Goal: Communication & Community: Share content

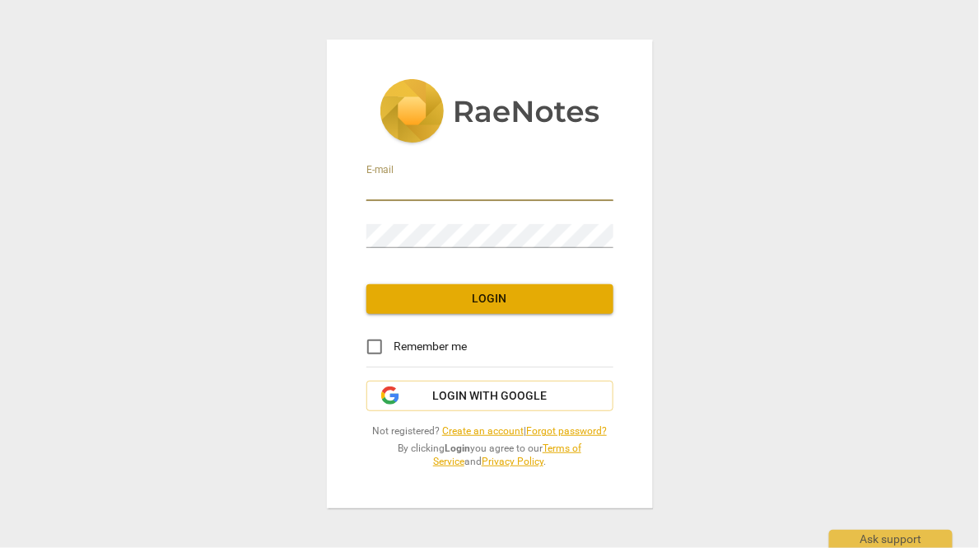
click at [392, 187] on input "email" at bounding box center [489, 189] width 247 height 24
paste input "[PERSON_NAME][EMAIL_ADDRESS][DOMAIN_NAME]"
type input "[PERSON_NAME][EMAIL_ADDRESS][DOMAIN_NAME]"
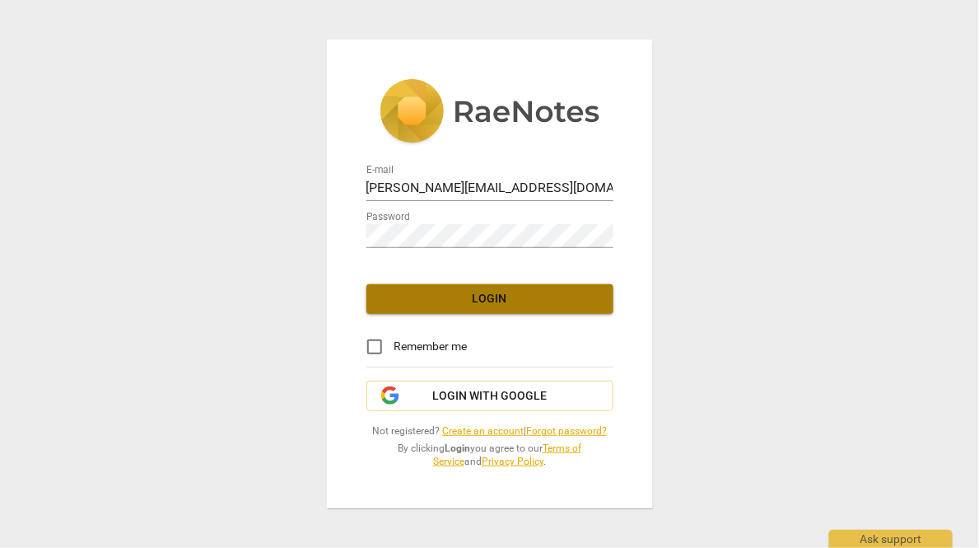
click at [399, 300] on span "Login" at bounding box center [490, 299] width 221 height 16
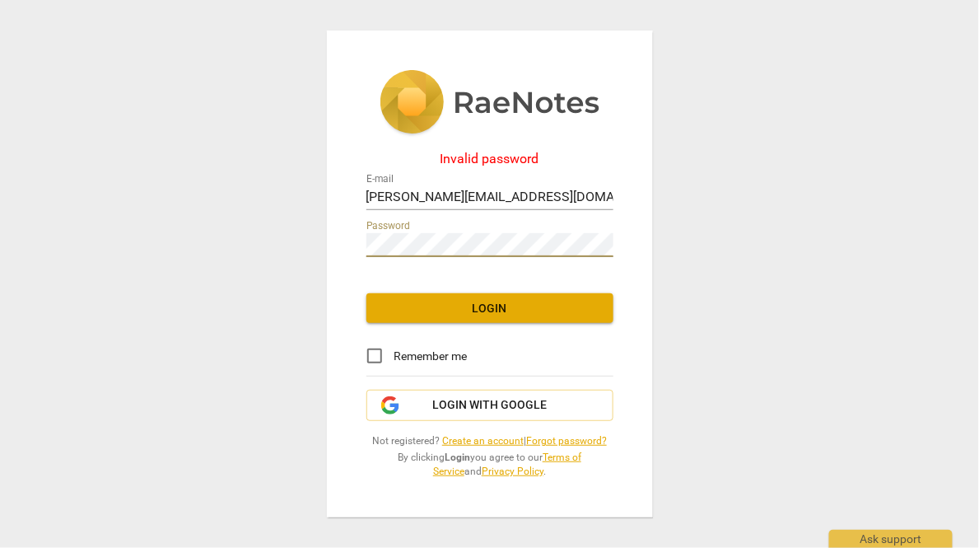
click at [406, 288] on div "Invalid password E-mail [PERSON_NAME][EMAIL_ADDRESS][DOMAIN_NAME] Password Logi…" at bounding box center [490, 274] width 326 height 488
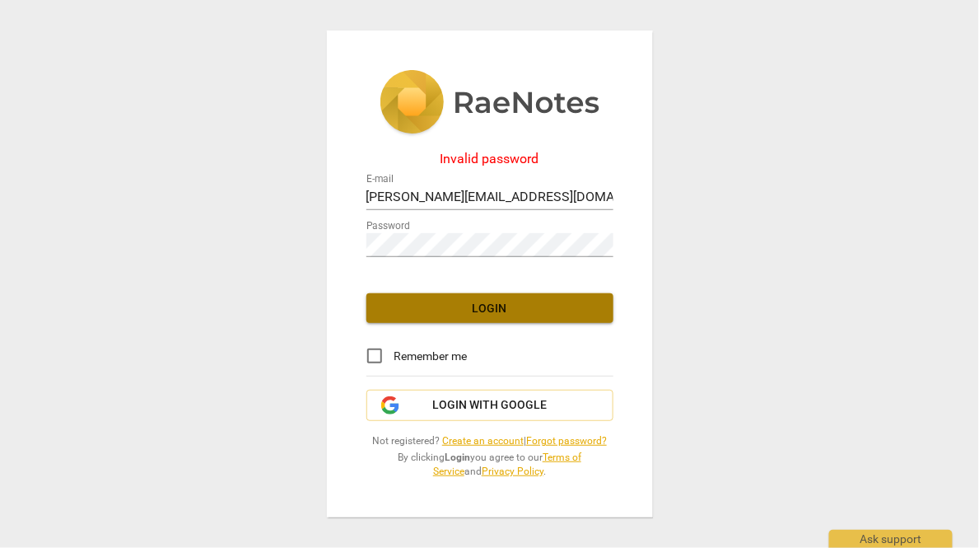
click at [399, 296] on button "Login" at bounding box center [489, 308] width 247 height 30
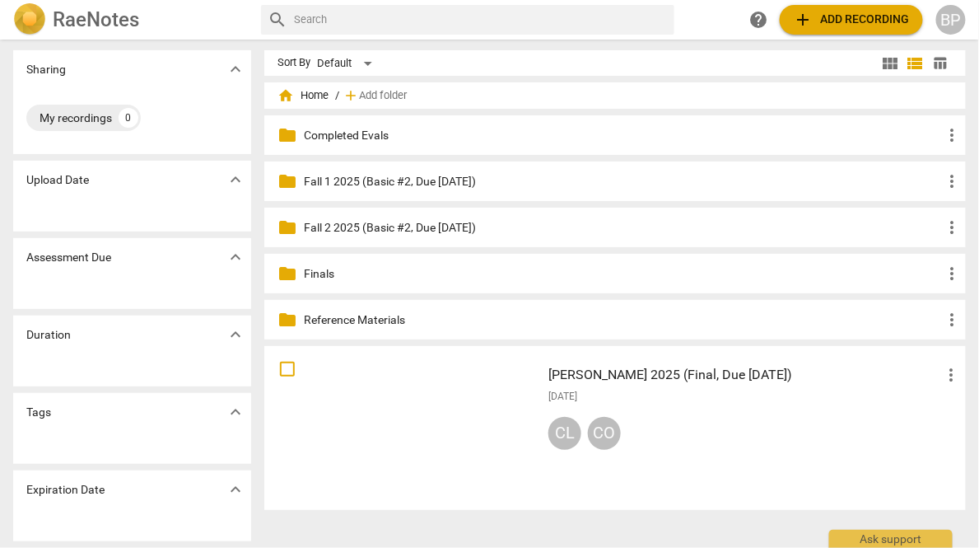
scroll to position [2, 0]
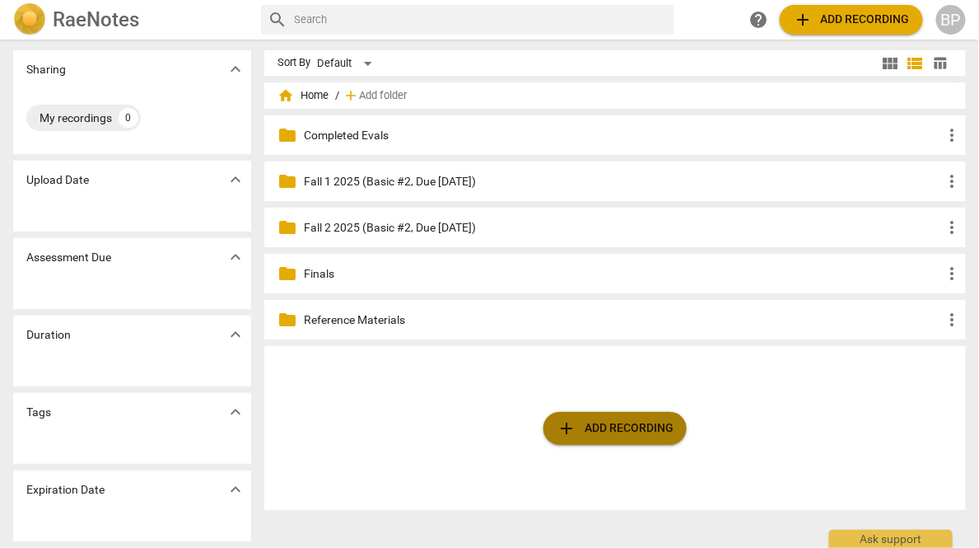
click at [601, 422] on span "add Add recording" at bounding box center [615, 428] width 117 height 20
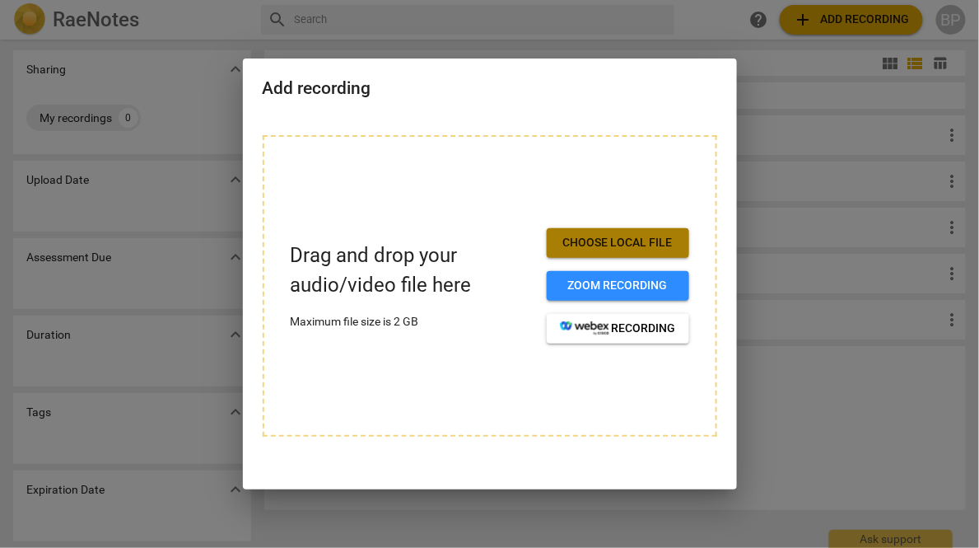
click at [556, 233] on button "Choose local file" at bounding box center [618, 243] width 142 height 30
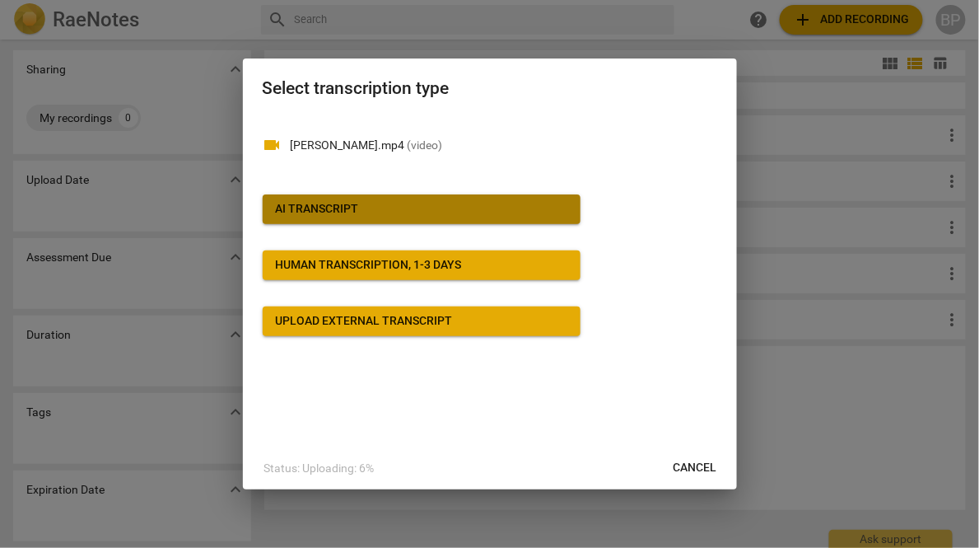
click at [326, 222] on button "AI Transcript" at bounding box center [422, 209] width 318 height 30
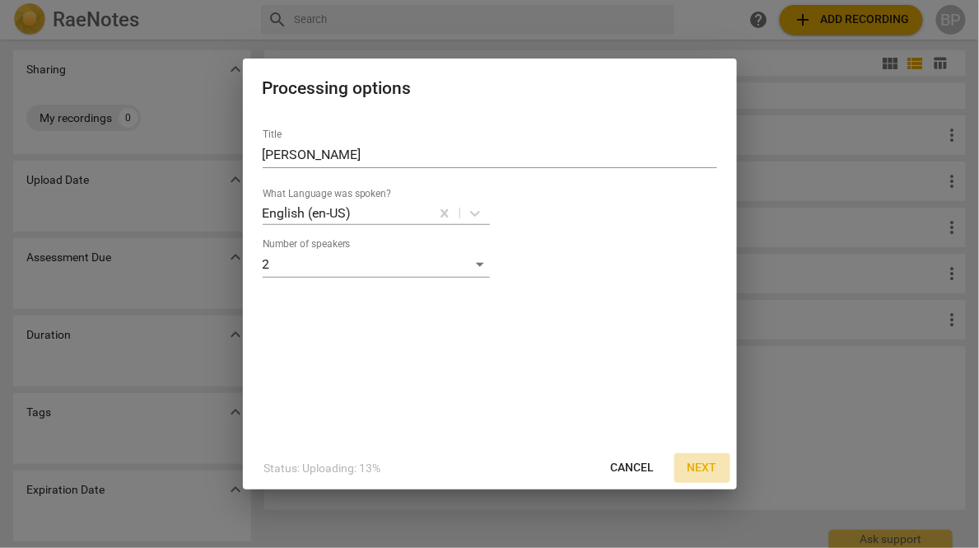
click at [698, 471] on span "Next" at bounding box center [703, 468] width 30 height 16
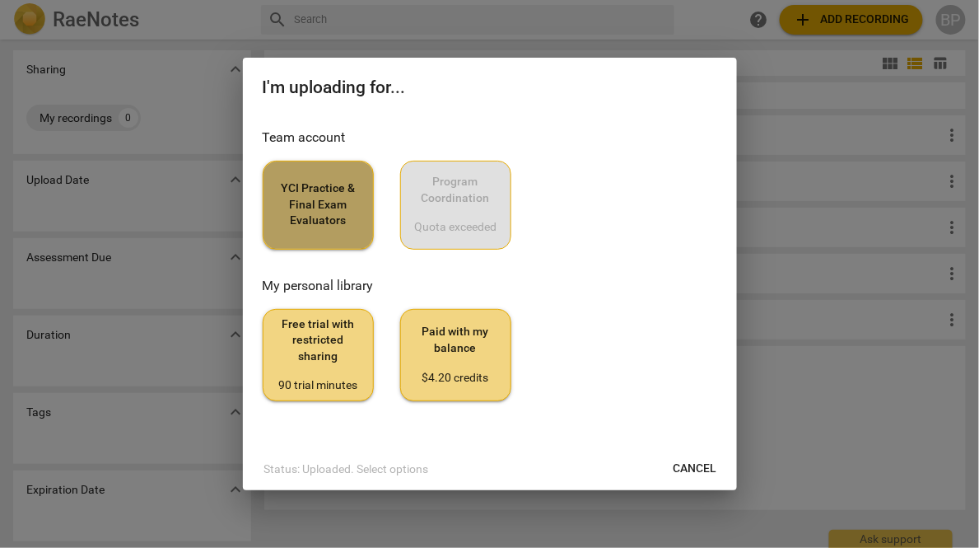
click at [313, 197] on span "YCI Practice & Final Exam Evaluators" at bounding box center [318, 204] width 83 height 49
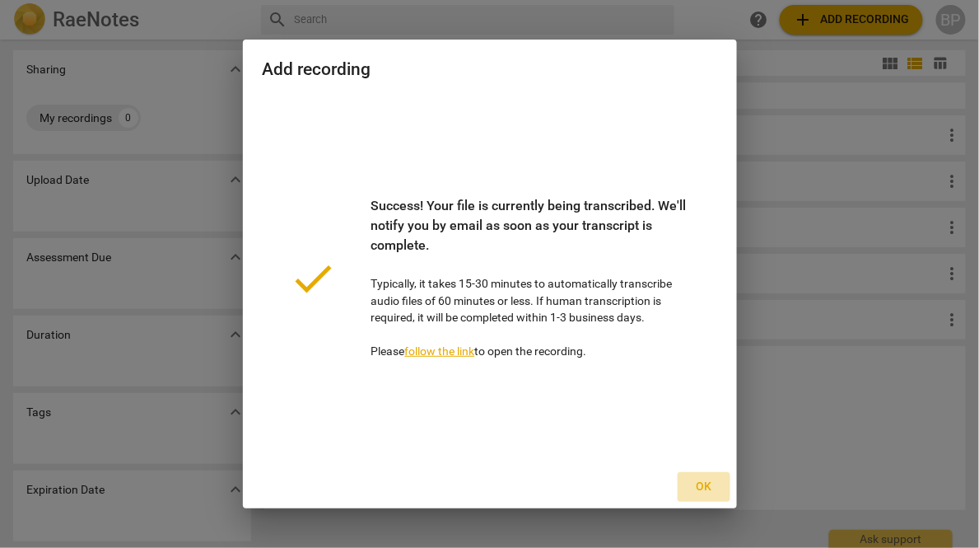
click at [699, 492] on span "Ok" at bounding box center [704, 486] width 26 height 16
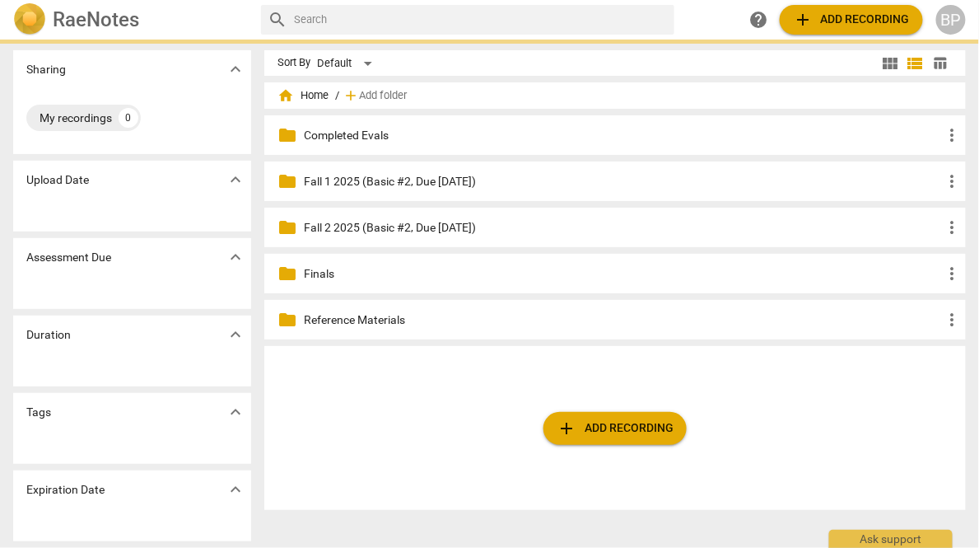
scroll to position [0, 0]
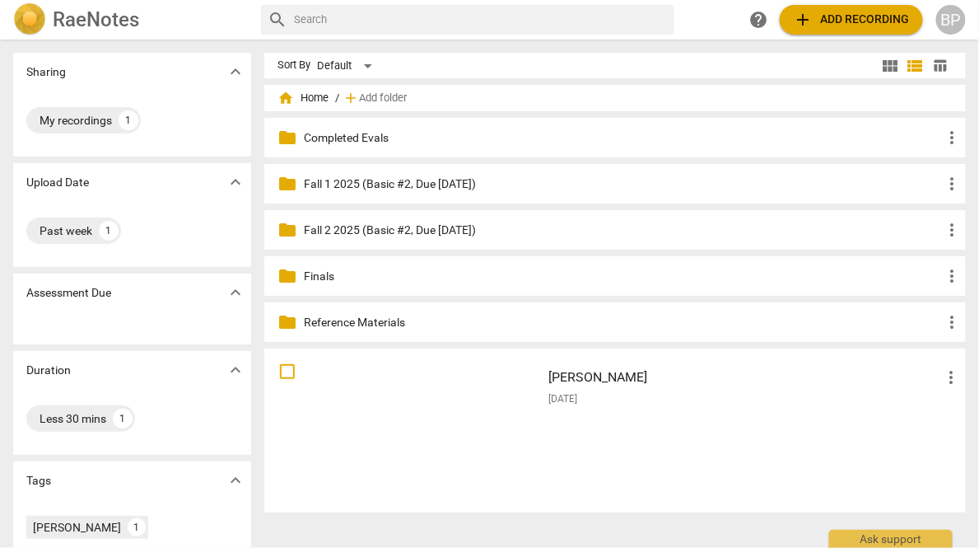
click at [815, 21] on span "add Add recording" at bounding box center [851, 20] width 117 height 20
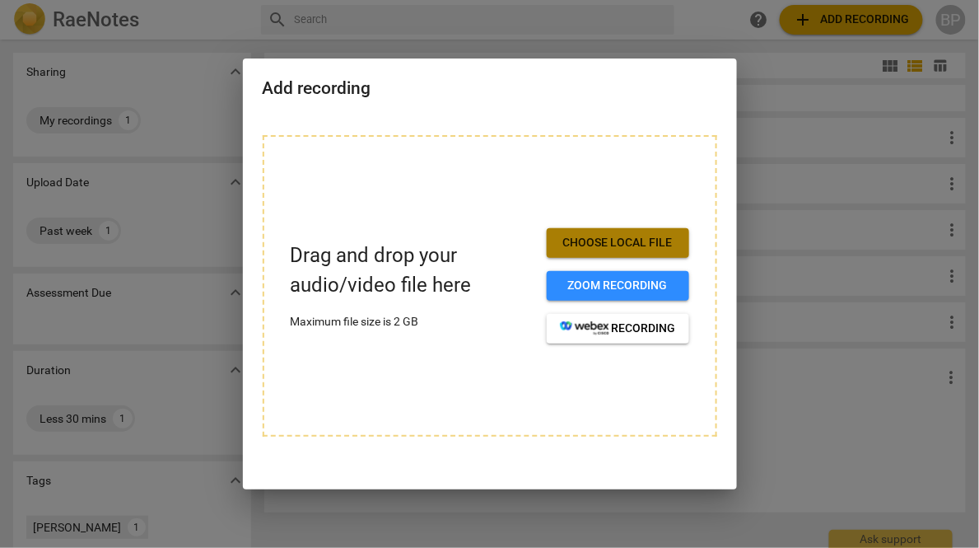
click at [600, 241] on span "Choose local file" at bounding box center [618, 243] width 116 height 16
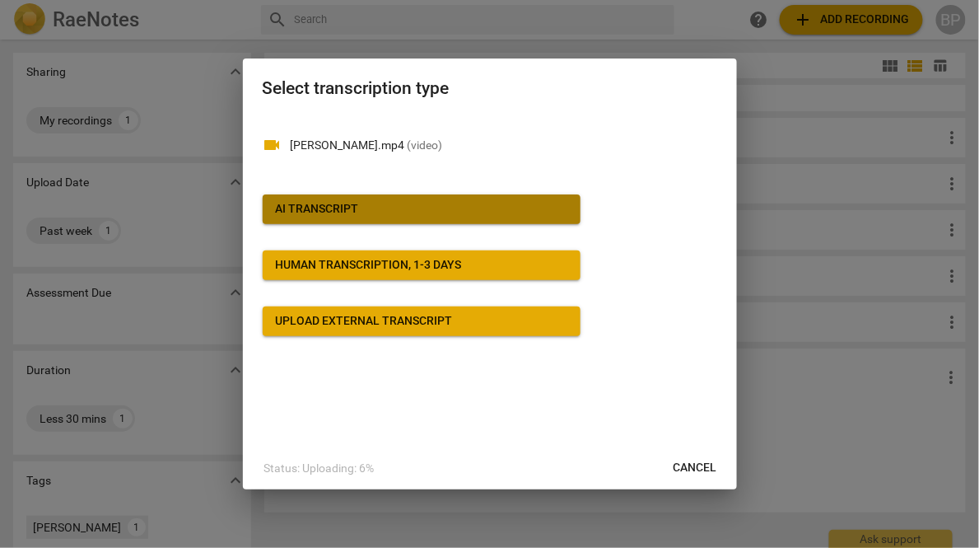
click at [338, 214] on div "AI Transcript" at bounding box center [317, 209] width 83 height 16
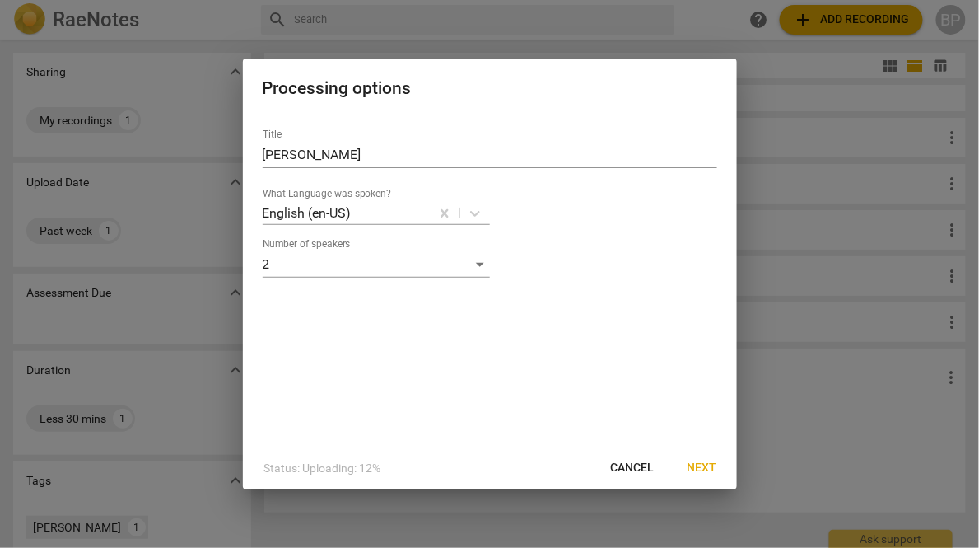
click at [698, 476] on button "Next" at bounding box center [702, 468] width 56 height 30
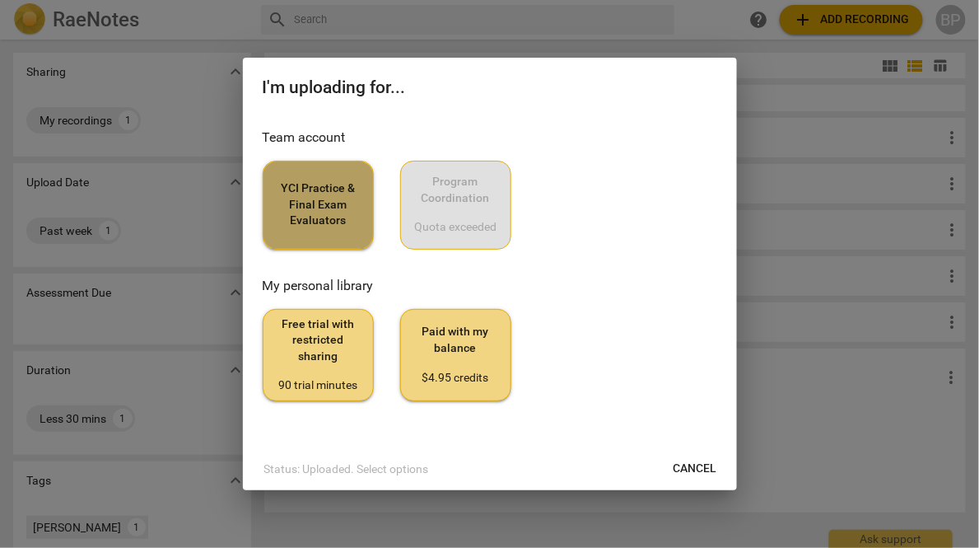
click at [277, 186] on span "YCI Practice & Final Exam Evaluators" at bounding box center [318, 204] width 83 height 49
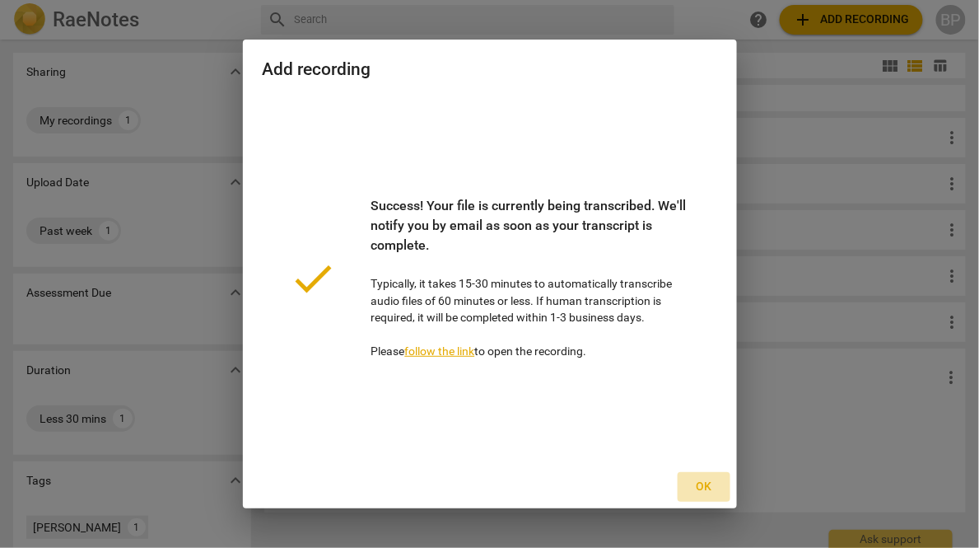
click at [708, 483] on span "Ok" at bounding box center [704, 486] width 26 height 16
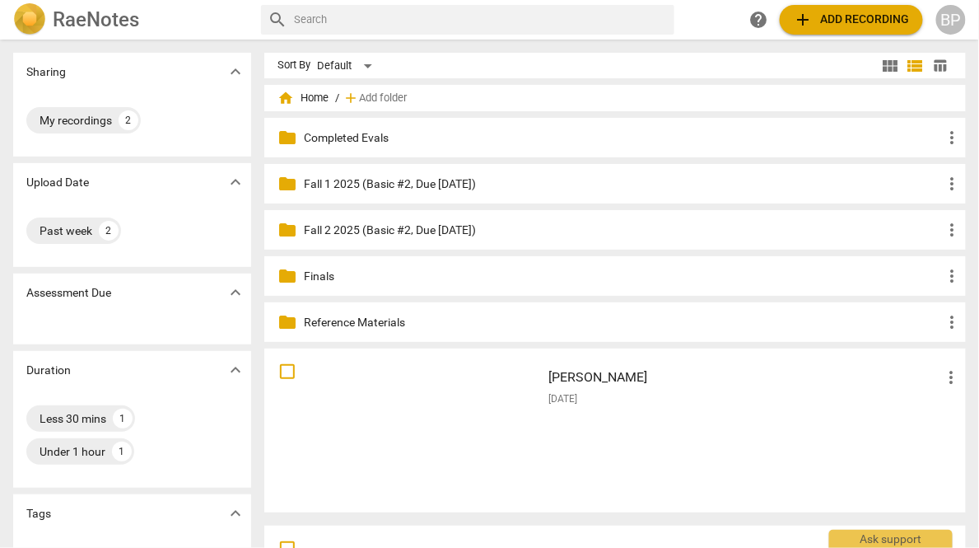
click at [451, 232] on p "Fall 2 2025 (Basic #2, Due [DATE])" at bounding box center [623, 230] width 639 height 17
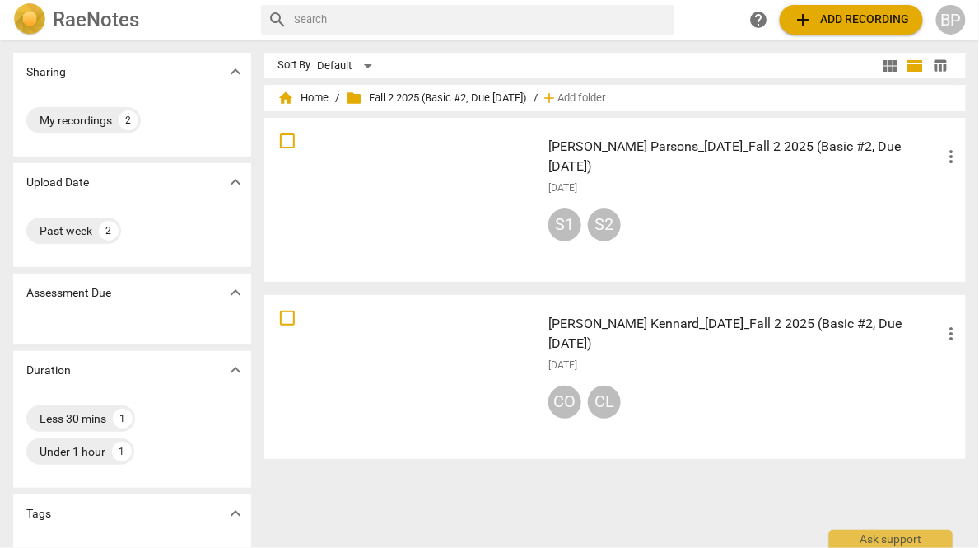
click at [534, 98] on div "home Home / folder Fall 2 2025 (Basic #2, Due [DATE]) / add Add folder" at bounding box center [615, 98] width 675 height 26
copy span "Fall 2 2025 (Basic #2, Due [DATE])"
click at [306, 96] on span "home Home" at bounding box center [303, 98] width 51 height 16
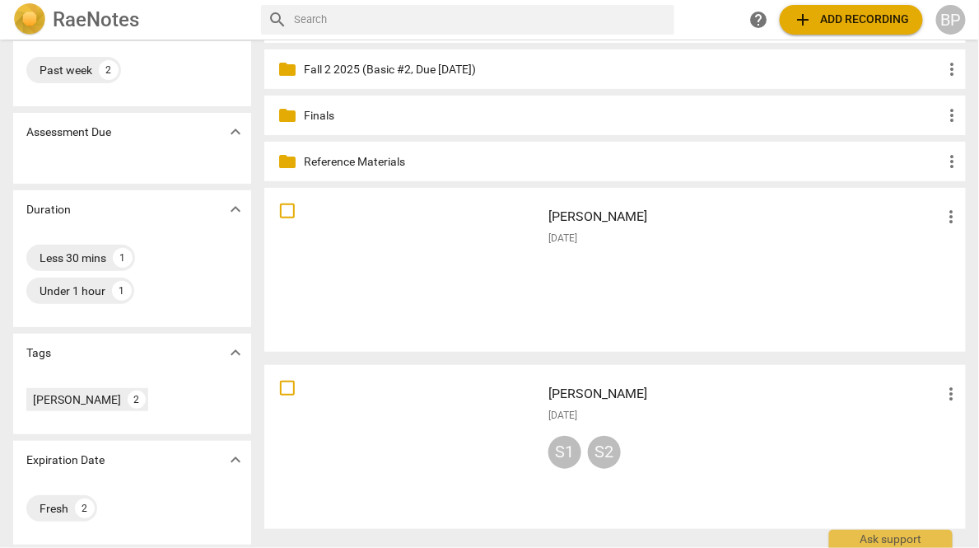
scroll to position [161, 0]
click at [601, 233] on div "[DATE]" at bounding box center [754, 238] width 413 height 14
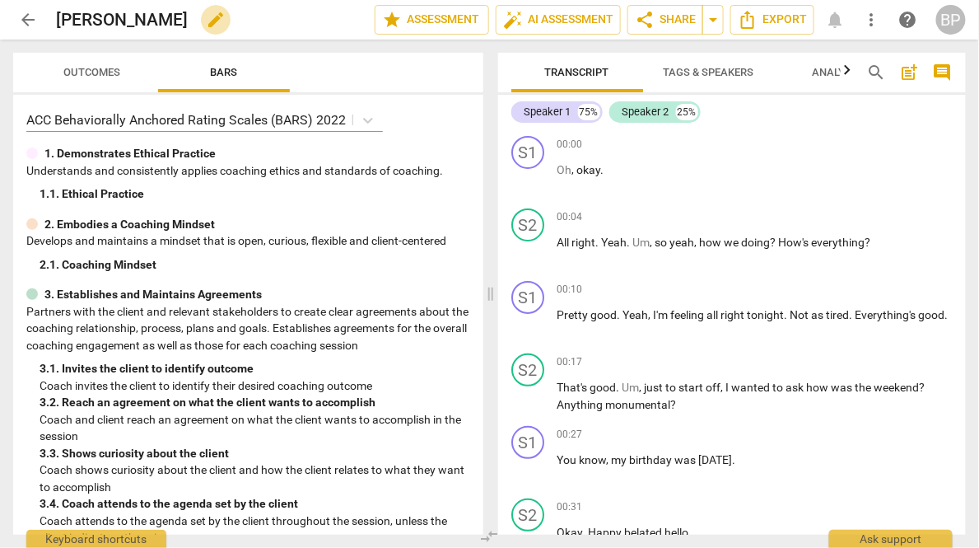
click at [206, 20] on span "edit" at bounding box center [216, 20] width 20 height 20
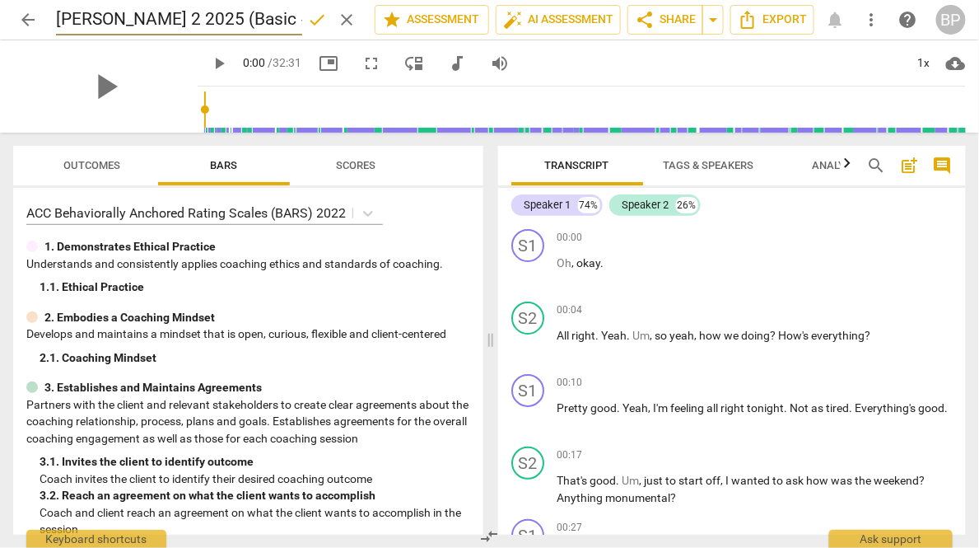
click at [137, 22] on input "[PERSON_NAME] 2 2025 (Basic #2, Due [DATE])" at bounding box center [179, 19] width 246 height 31
type input "[PERSON_NAME] 2 2025 (Basic #2, Due [DATE])"
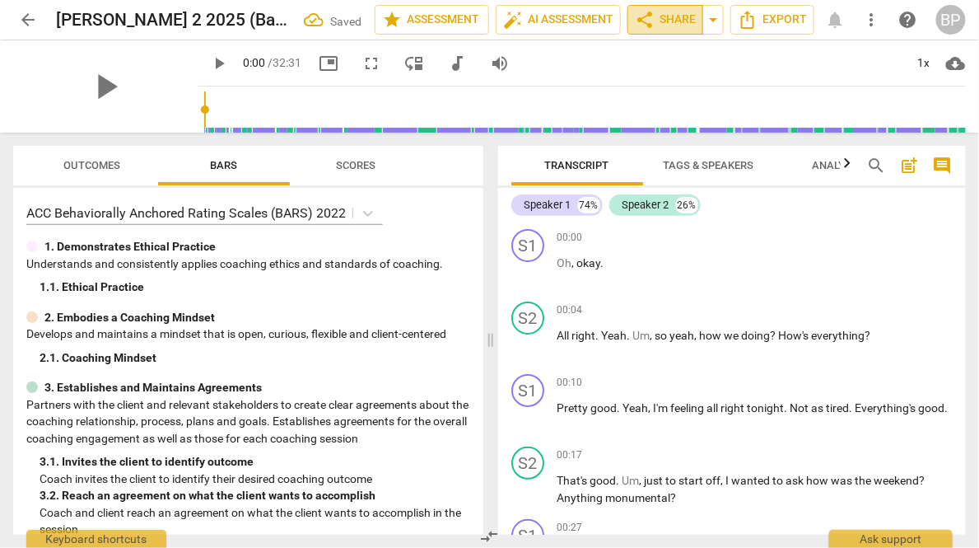
click at [675, 20] on span "share Share" at bounding box center [665, 20] width 61 height 20
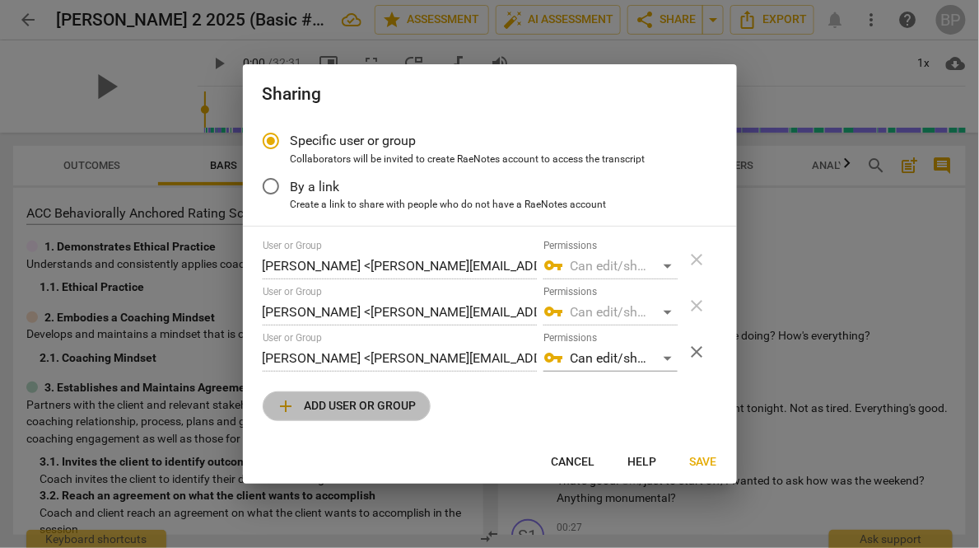
click at [321, 409] on span "add Add user or group" at bounding box center [347, 406] width 140 height 20
radio input "false"
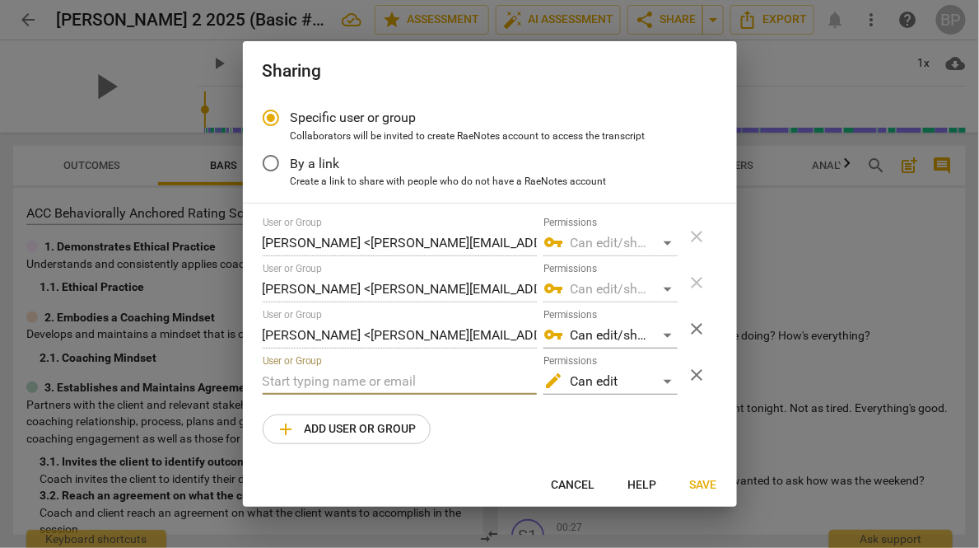
click at [326, 388] on input "text" at bounding box center [400, 381] width 274 height 26
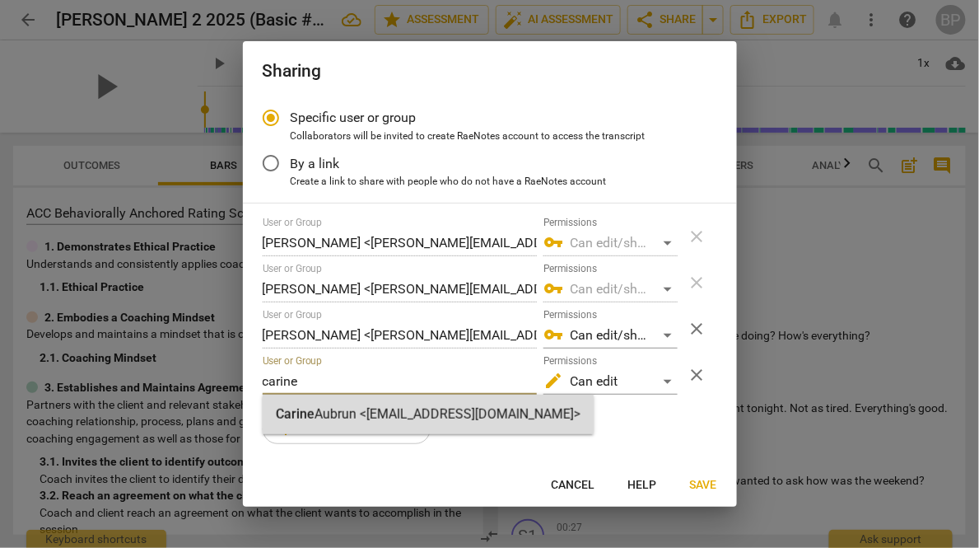
type input "carine"
radio input "false"
type input "[PERSON_NAME] <[EMAIL_ADDRESS][DOMAIN_NAME]>"
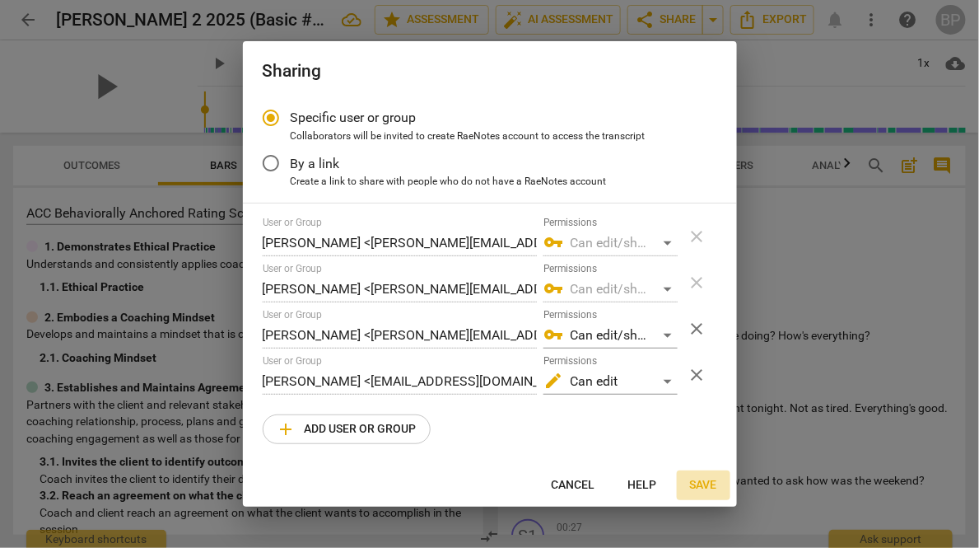
click at [708, 479] on span "Save" at bounding box center [703, 485] width 27 height 16
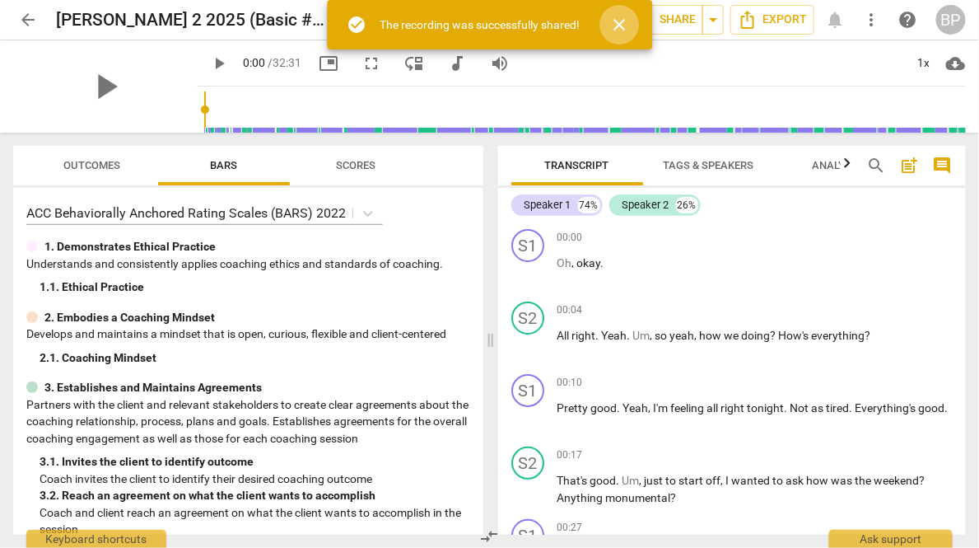
click at [623, 21] on span "close" at bounding box center [619, 25] width 20 height 20
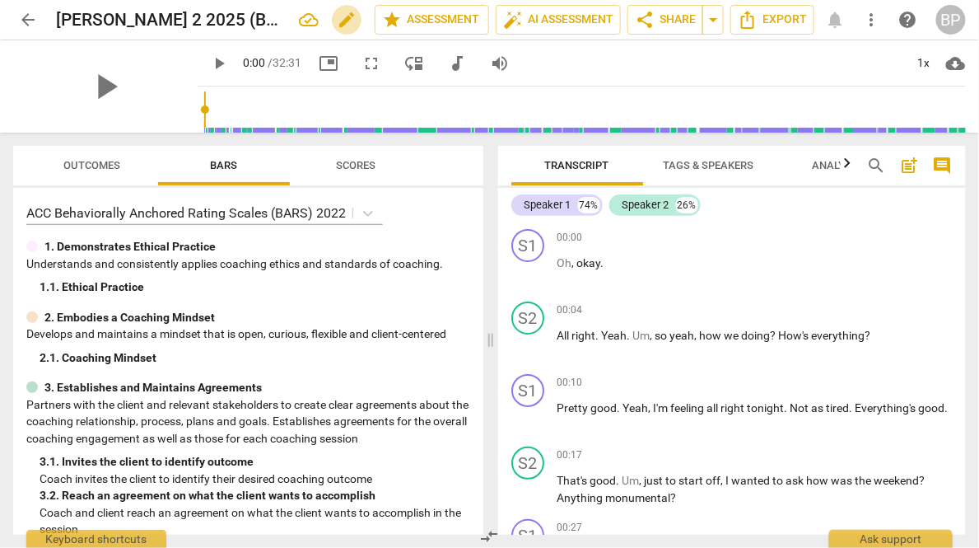
click at [339, 17] on span "edit" at bounding box center [347, 20] width 20 height 20
click at [30, 23] on span "arrow_back" at bounding box center [28, 20] width 20 height 20
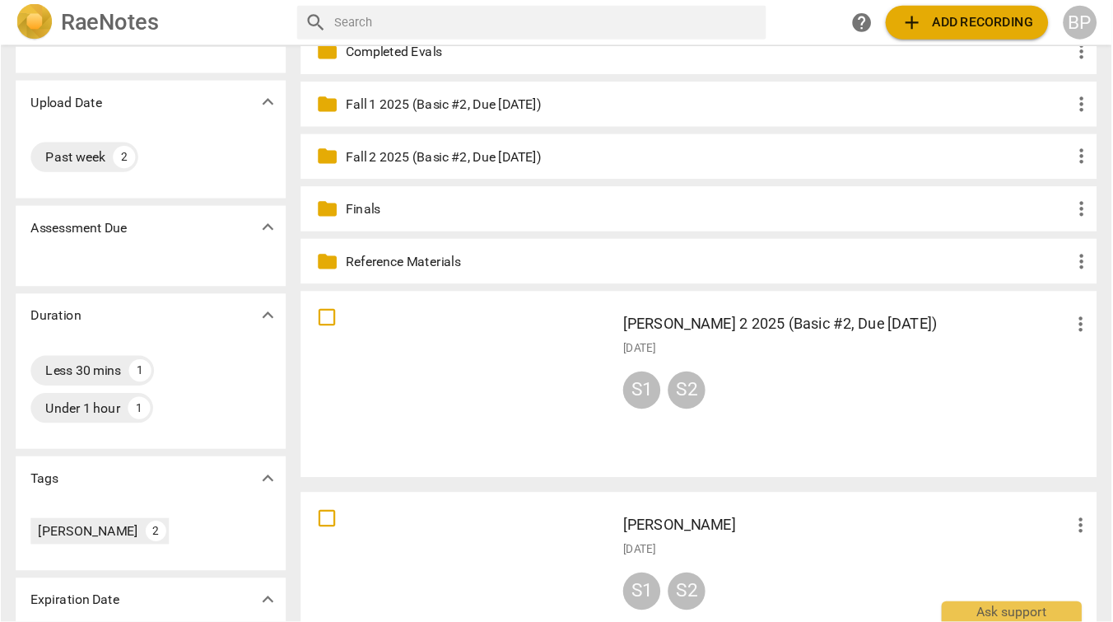
scroll to position [164, 0]
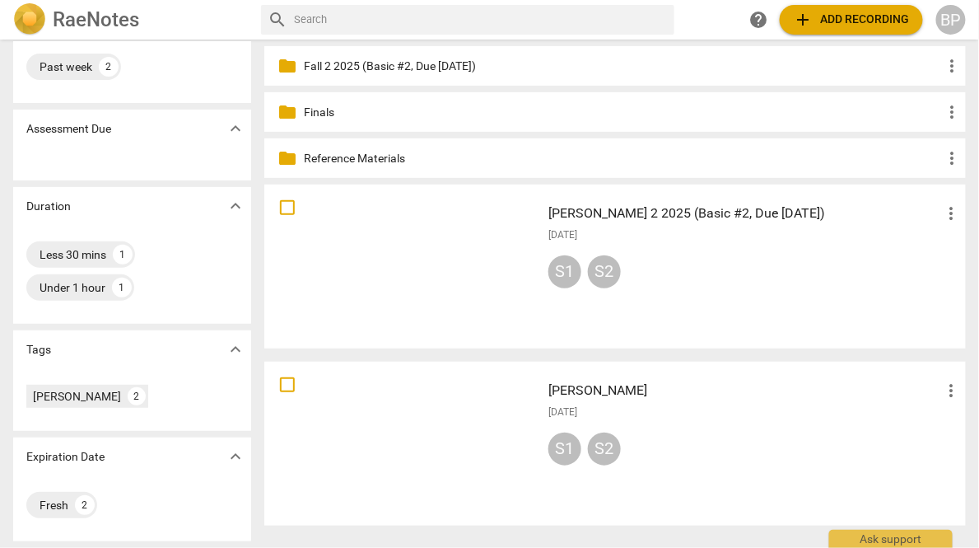
click at [657, 401] on div "[PERSON_NAME] more_vert [DATE] S1 S2" at bounding box center [755, 443] width 440 height 152
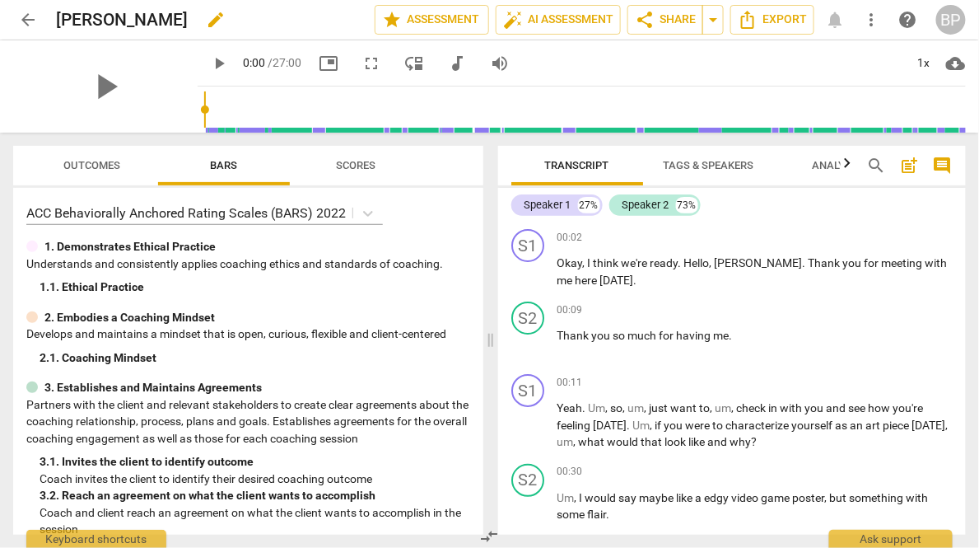
click at [226, 30] on button "edit" at bounding box center [216, 20] width 30 height 30
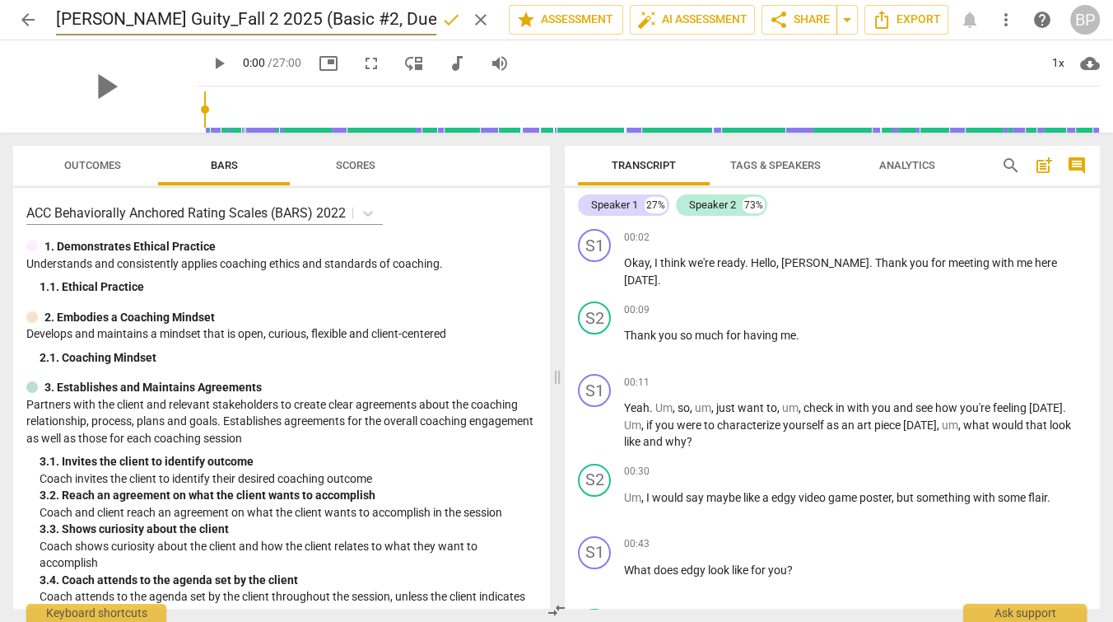
scroll to position [0, 128]
drag, startPoint x: 152, startPoint y: 18, endPoint x: 74, endPoint y: 15, distance: 78.3
click at [74, 15] on input "[PERSON_NAME] Guity_Fall 2 2025 (Basic #2, Due [DATE])" at bounding box center [246, 19] width 380 height 31
type input "[PERSON_NAME] 2 2025 (Basic #2, Due [DATE])"
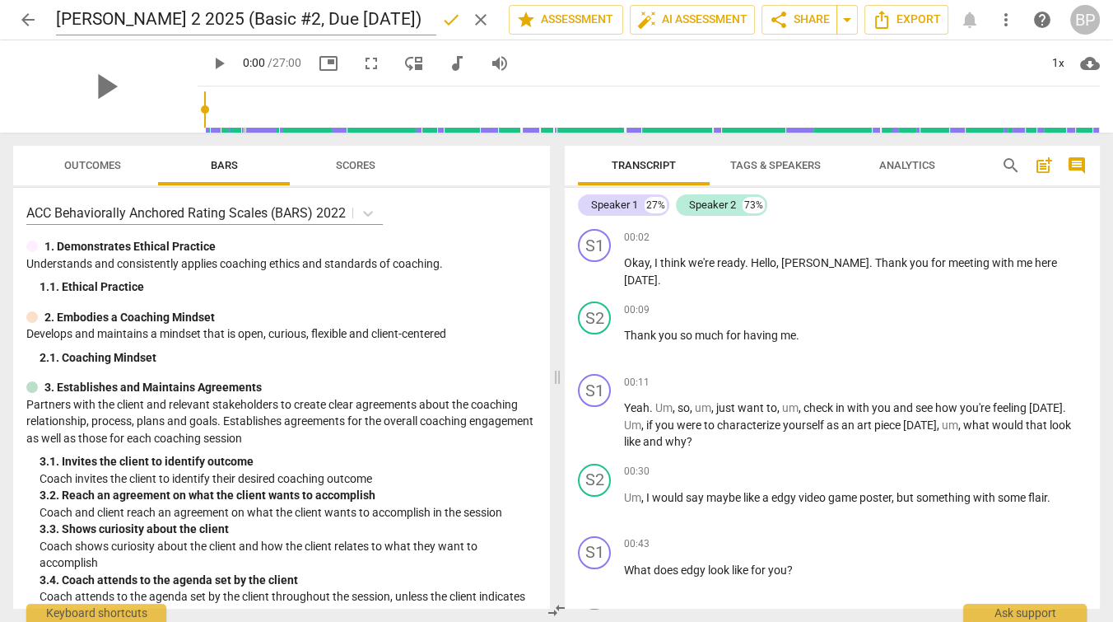
scroll to position [0, 0]
click at [564, 50] on div "play_arrow 0:00 / 27:00 picture_in_picture fullscreen move_down audiotrack volu…" at bounding box center [649, 63] width 903 height 46
click at [787, 21] on span "share" at bounding box center [779, 20] width 20 height 20
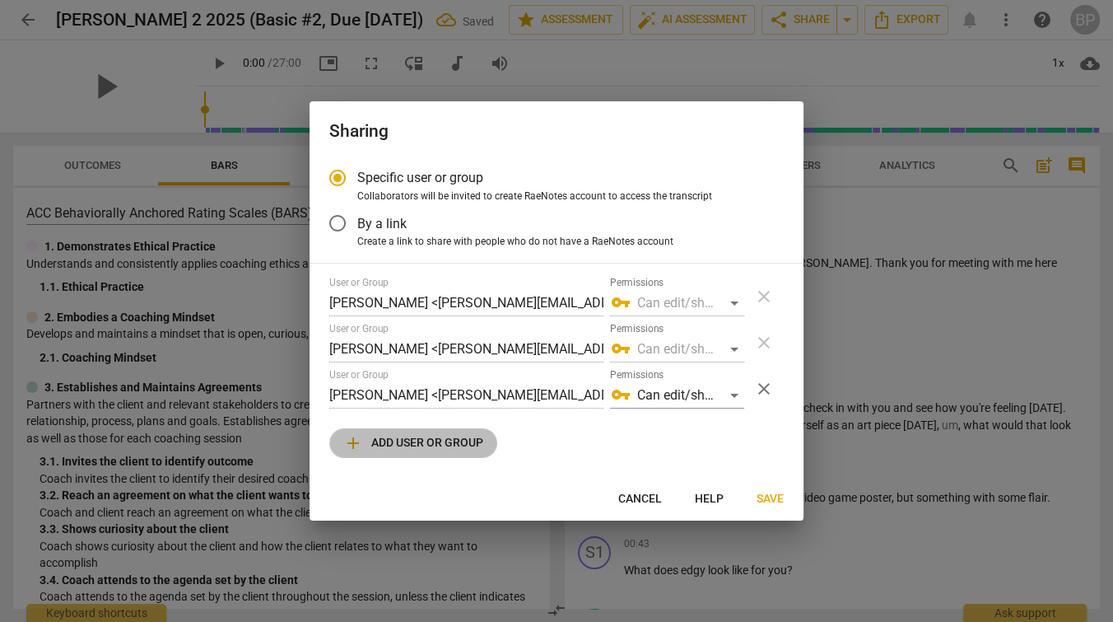
click at [387, 438] on span "add Add user or group" at bounding box center [413, 443] width 140 height 20
radio input "false"
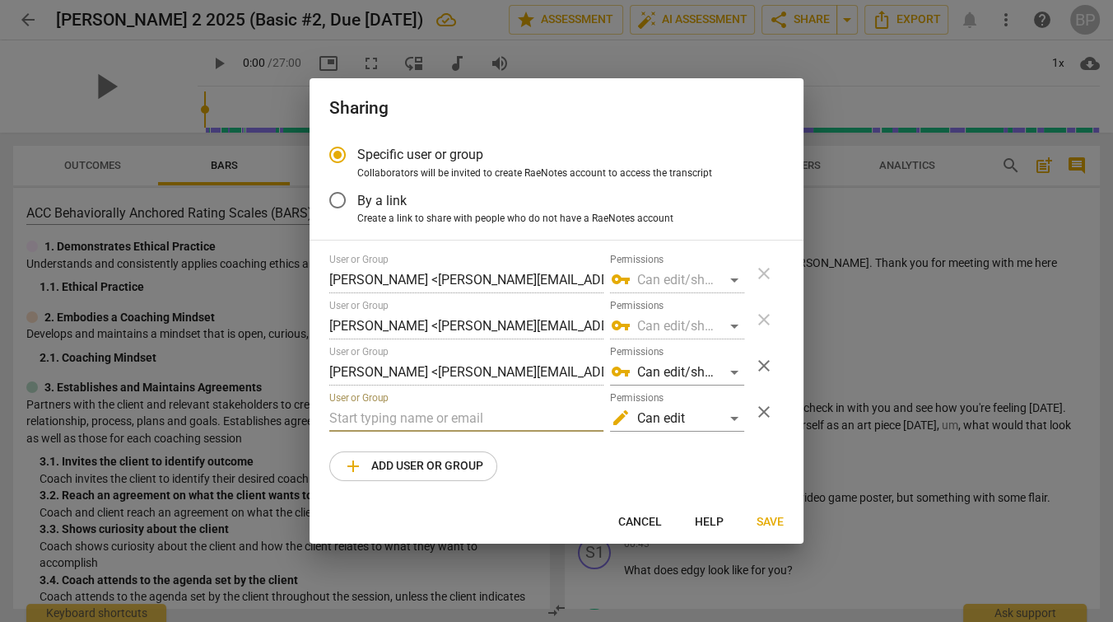
click at [379, 420] on input "text" at bounding box center [466, 418] width 274 height 26
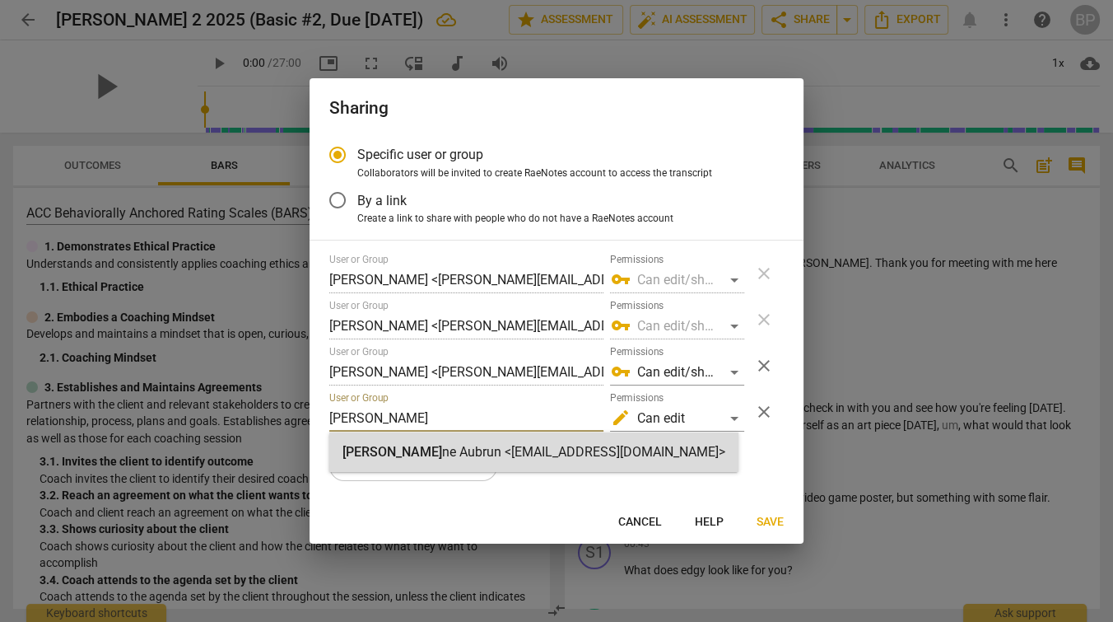
type input "[PERSON_NAME]"
radio input "false"
type input "[PERSON_NAME] <[EMAIL_ADDRESS][DOMAIN_NAME]>"
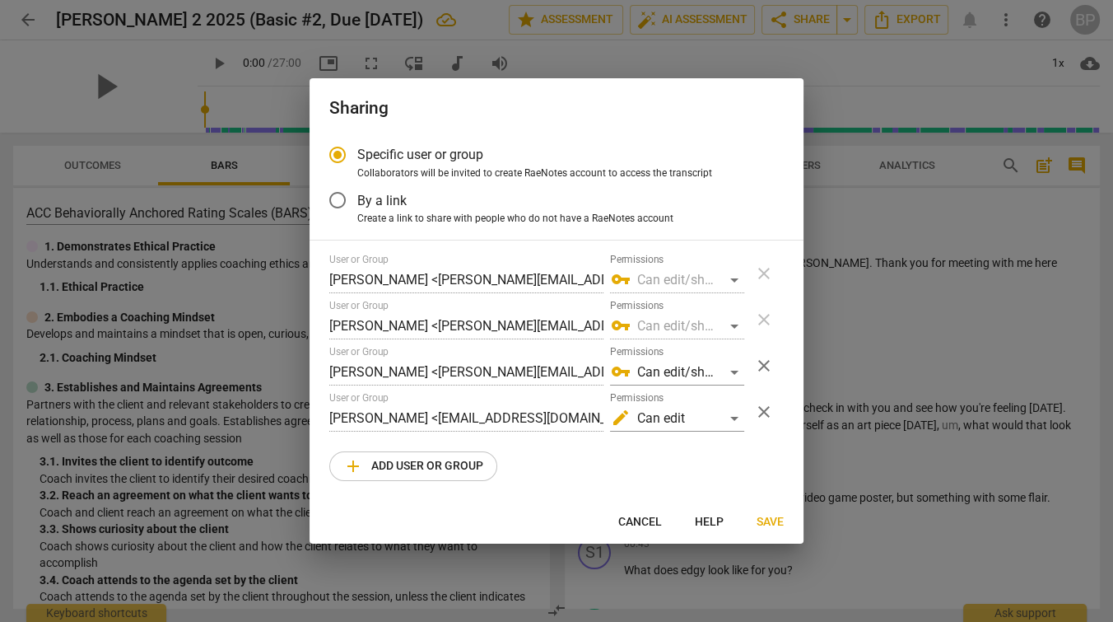
click at [768, 520] on span "Save" at bounding box center [770, 522] width 27 height 16
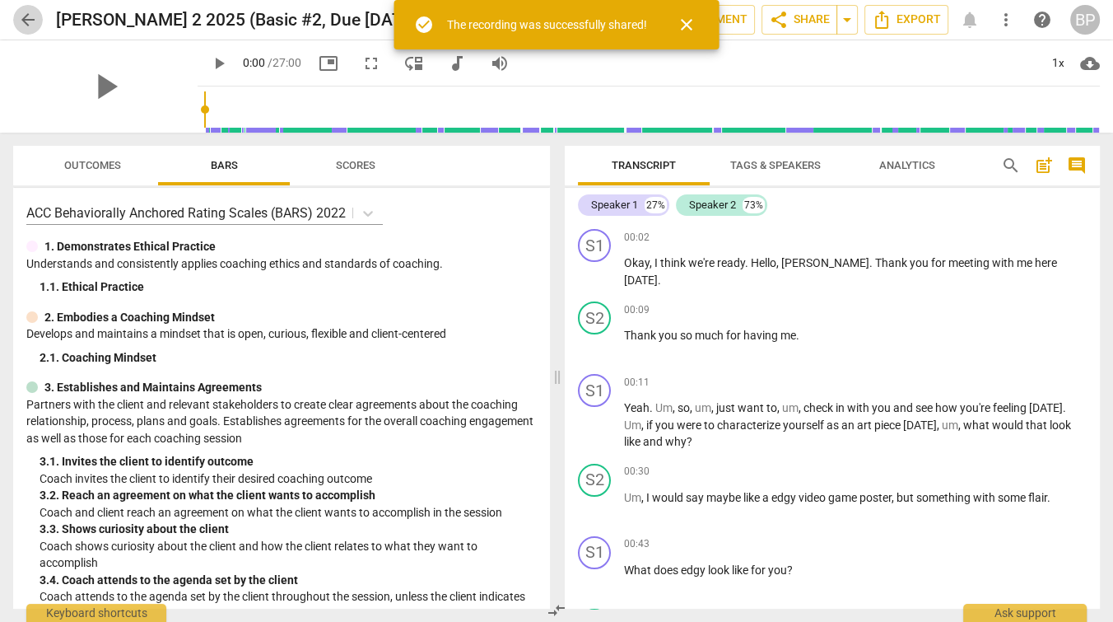
click at [26, 26] on span "arrow_back" at bounding box center [28, 20] width 20 height 20
